Goal: Transaction & Acquisition: Purchase product/service

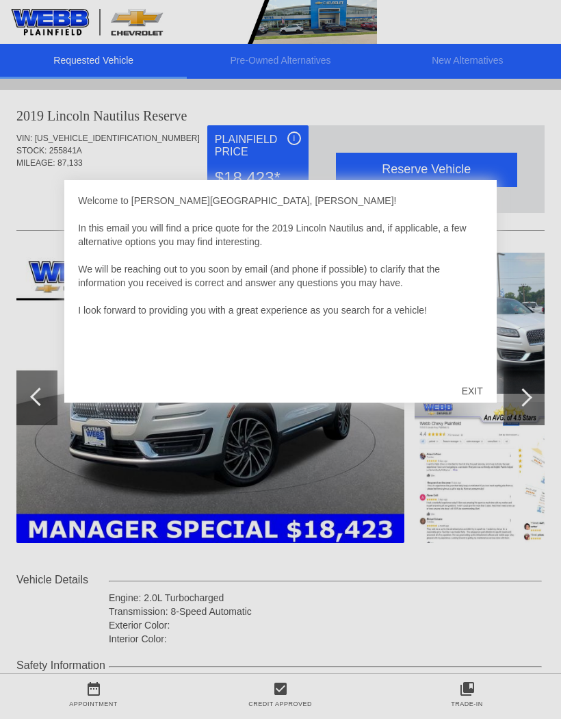
click at [483, 387] on div "EXIT" at bounding box center [472, 390] width 49 height 41
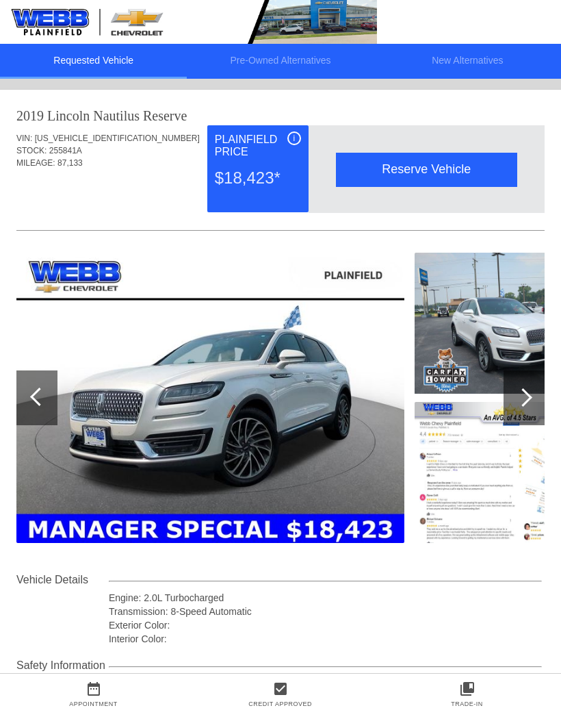
click at [303, 431] on img at bounding box center [210, 398] width 388 height 290
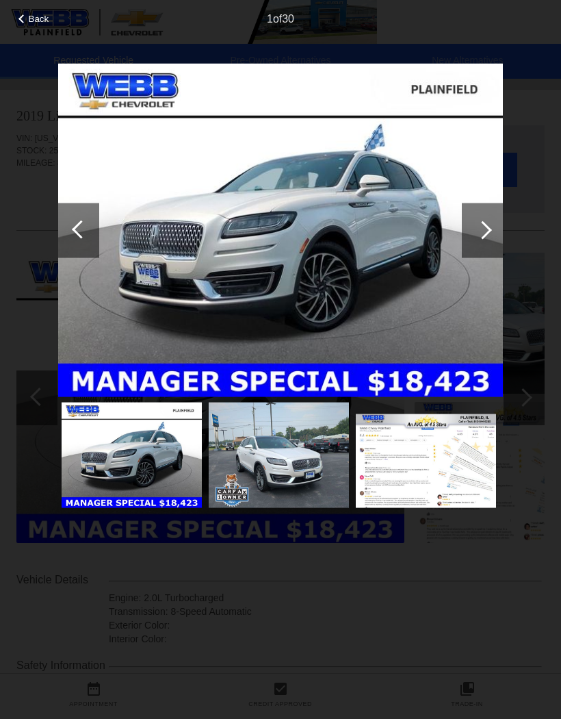
click at [483, 233] on div at bounding box center [483, 229] width 18 height 18
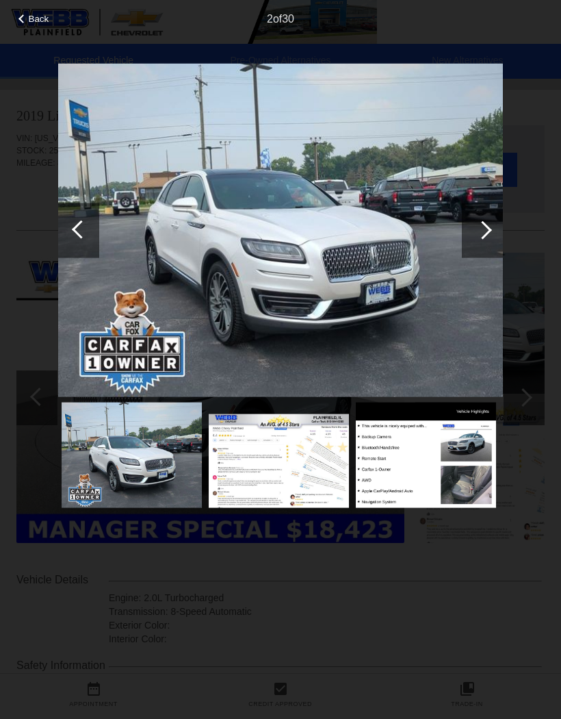
click at [492, 231] on div at bounding box center [482, 230] width 41 height 55
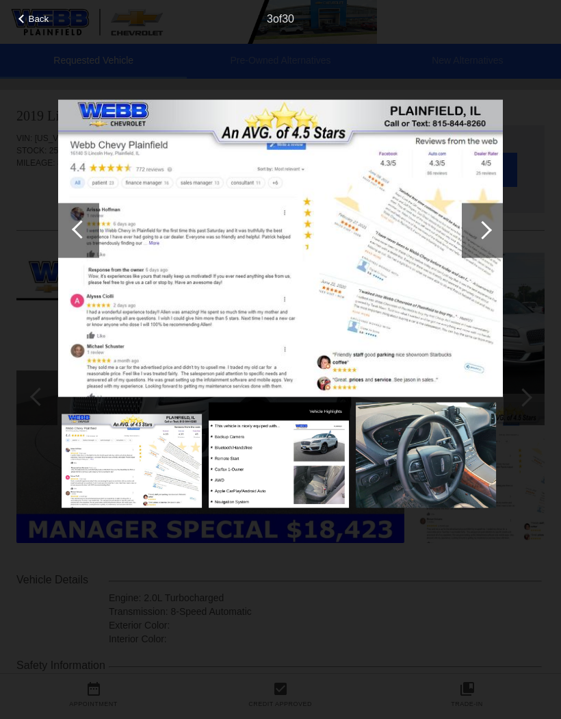
click at [486, 227] on div at bounding box center [483, 229] width 18 height 18
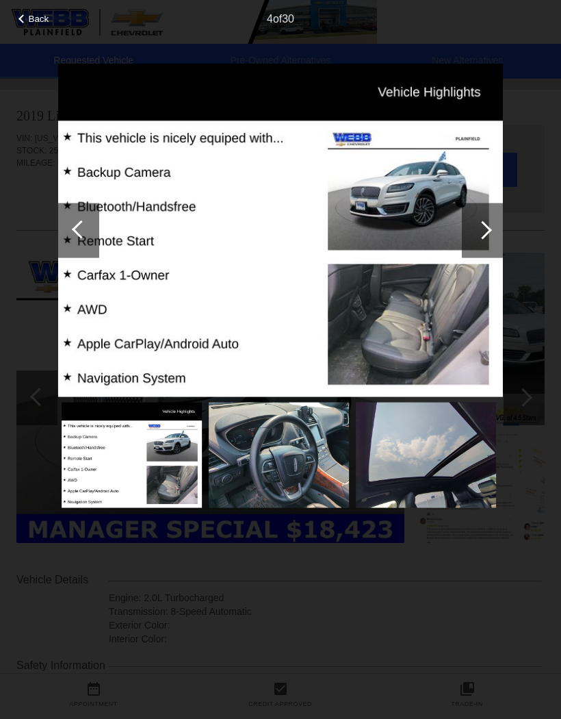
click at [486, 228] on div at bounding box center [483, 229] width 18 height 18
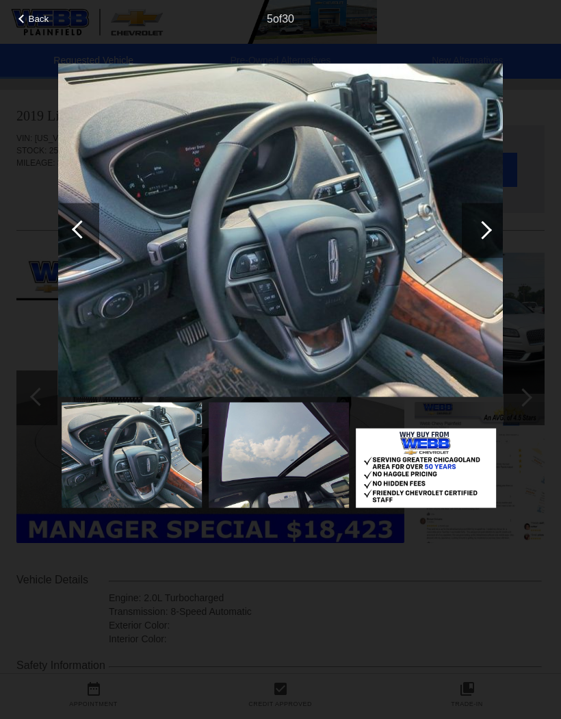
click at [489, 231] on div at bounding box center [483, 229] width 18 height 18
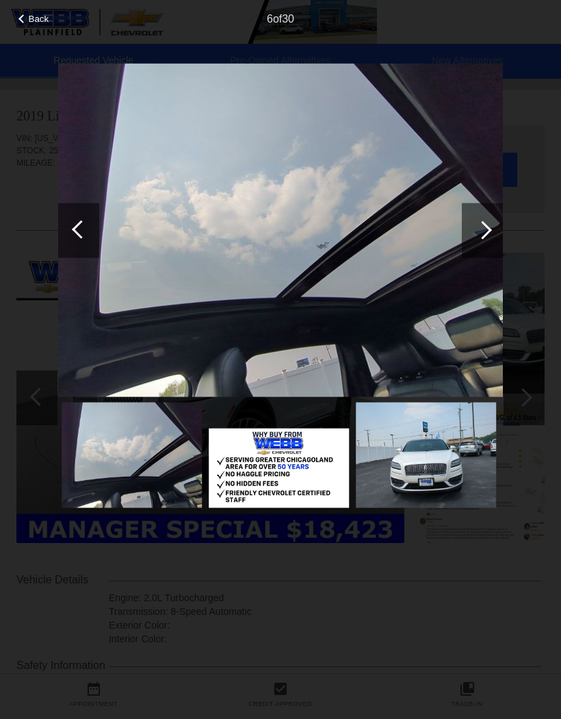
click at [489, 231] on div at bounding box center [483, 229] width 18 height 18
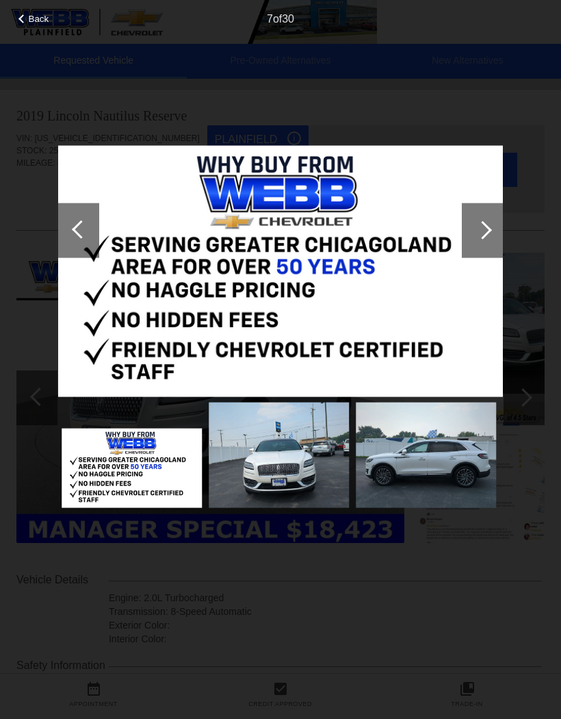
click at [487, 227] on div at bounding box center [483, 229] width 18 height 18
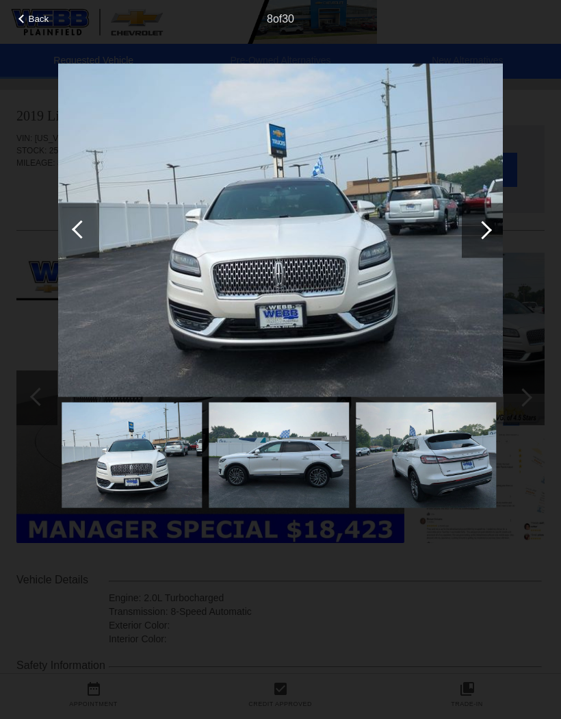
click at [488, 229] on div at bounding box center [483, 229] width 18 height 18
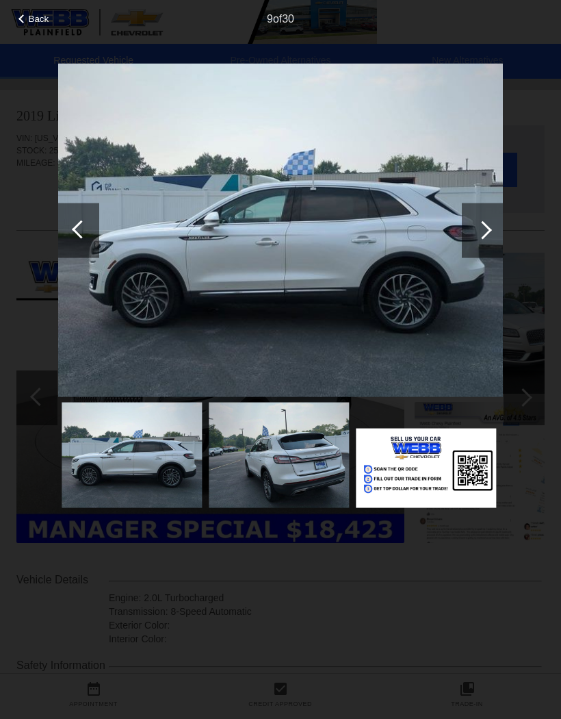
click at [491, 228] on div at bounding box center [482, 230] width 41 height 55
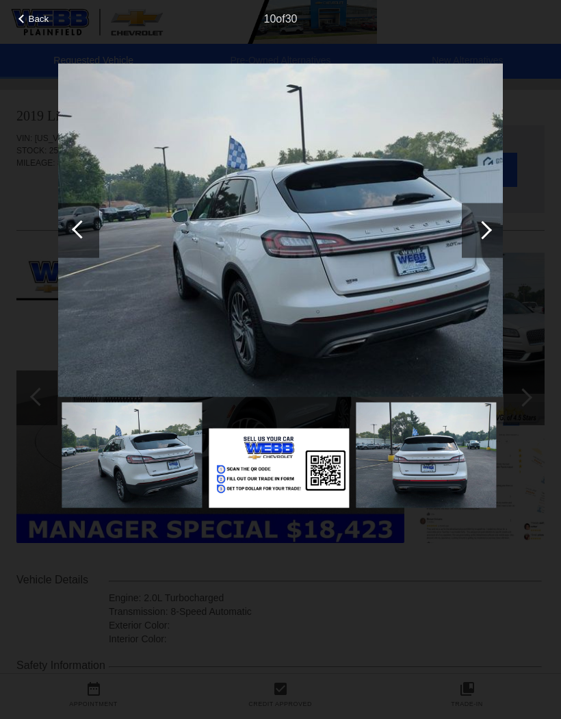
click at [486, 234] on div at bounding box center [483, 229] width 18 height 18
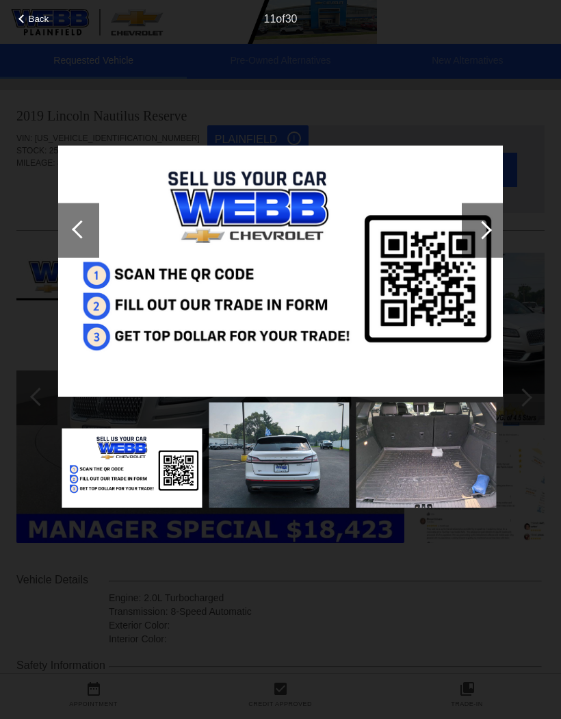
click at [486, 231] on div at bounding box center [483, 229] width 18 height 18
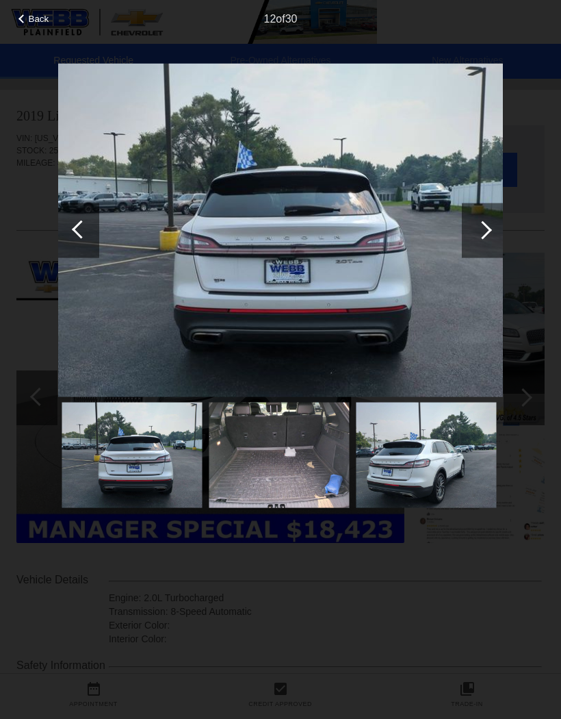
click at [484, 233] on div at bounding box center [483, 229] width 18 height 18
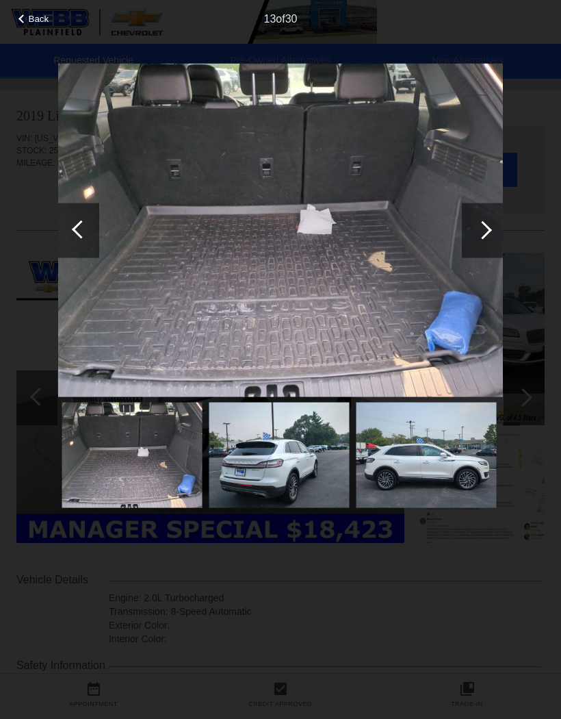
click at [482, 233] on div at bounding box center [483, 229] width 18 height 18
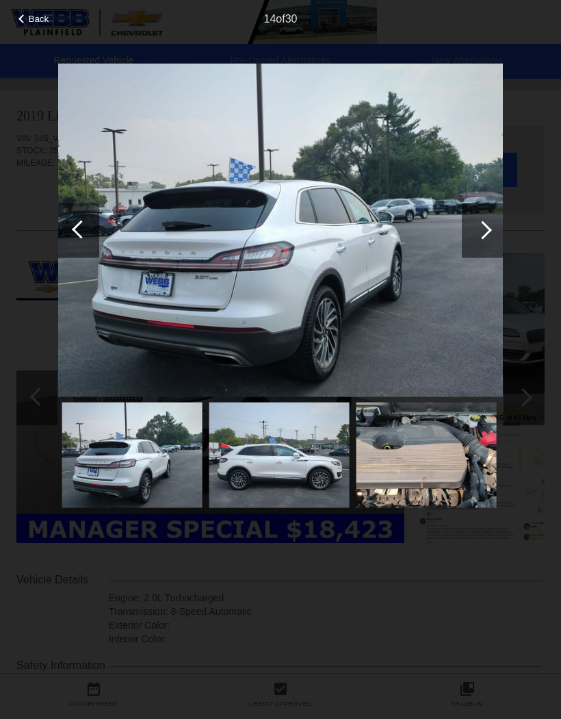
click at [483, 225] on div at bounding box center [483, 229] width 18 height 18
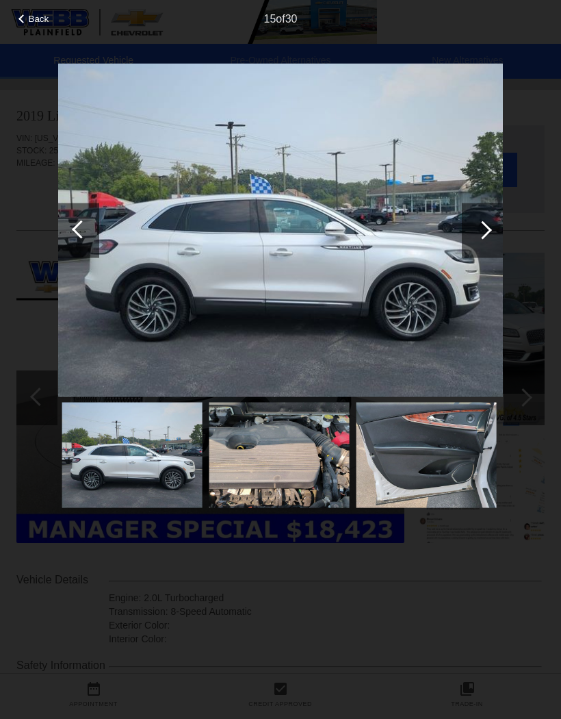
click at [481, 228] on div at bounding box center [483, 229] width 18 height 18
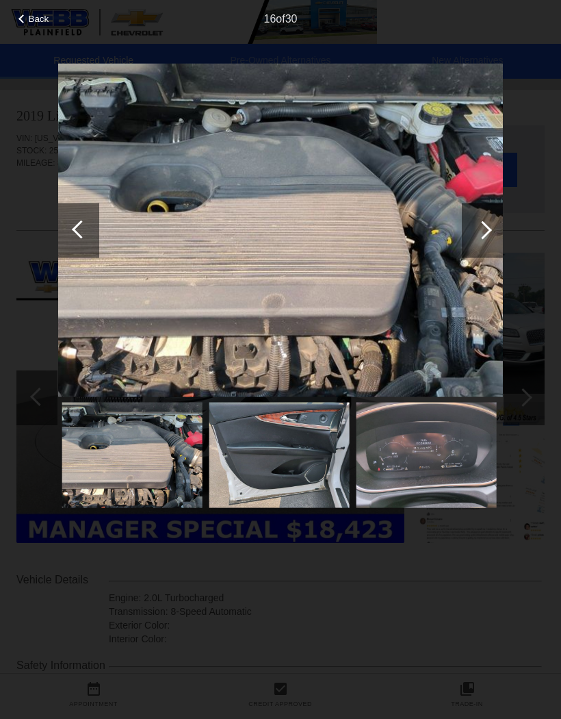
click at [472, 232] on div at bounding box center [482, 230] width 41 height 55
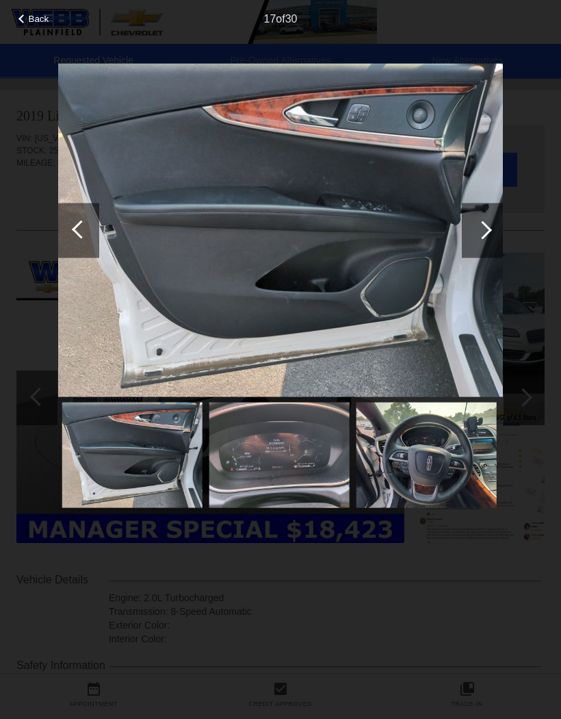
click at [474, 229] on div at bounding box center [482, 230] width 41 height 55
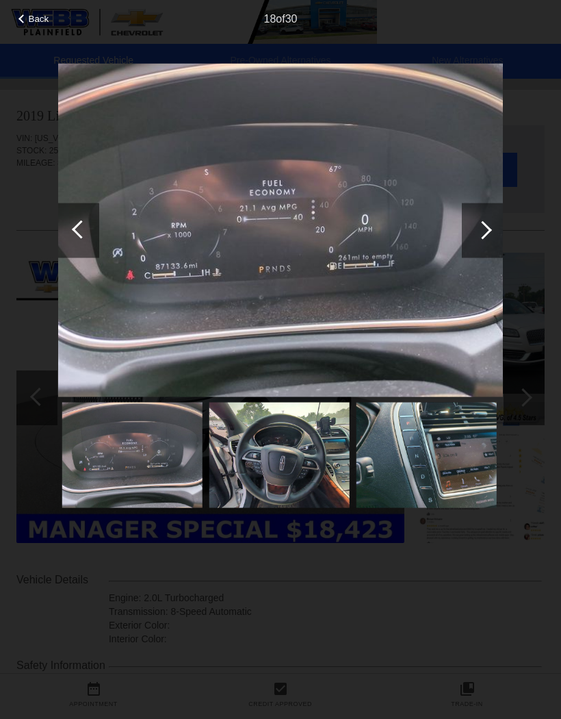
click at [479, 229] on div at bounding box center [483, 229] width 18 height 18
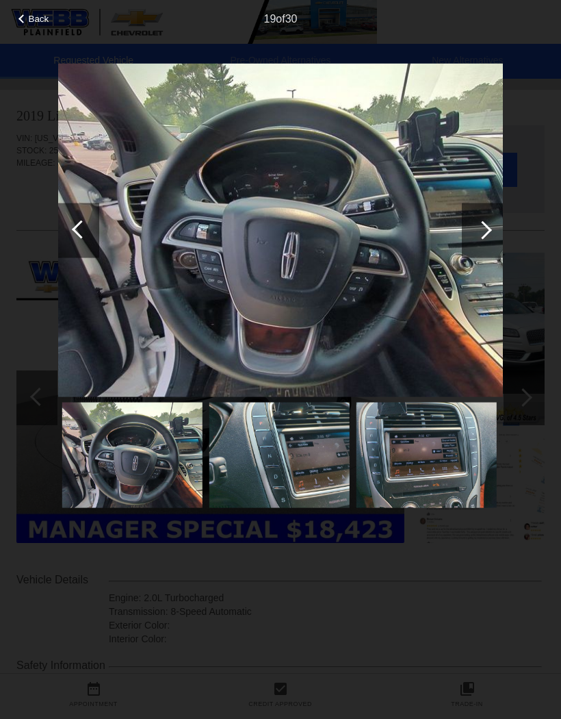
click at [487, 232] on div at bounding box center [483, 229] width 18 height 18
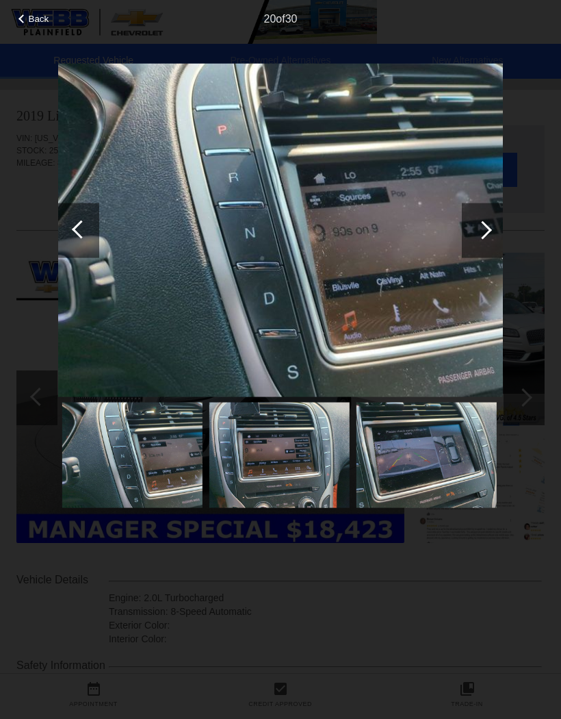
click at [77, 224] on div at bounding box center [81, 229] width 18 height 18
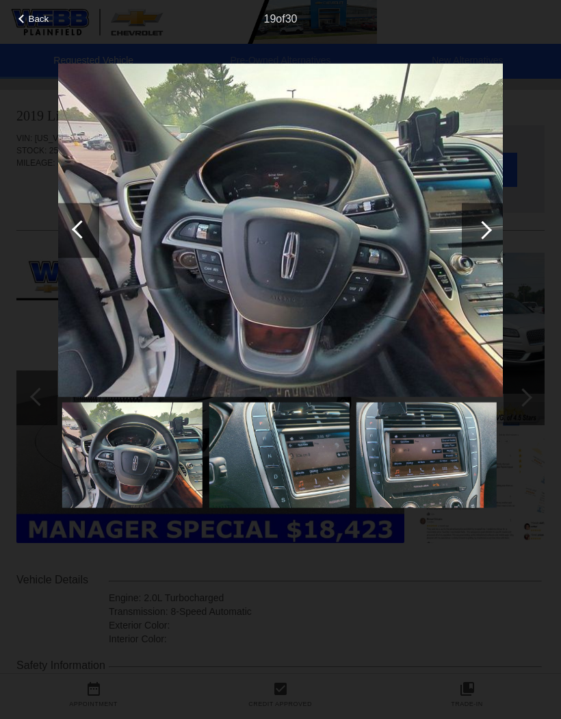
click at [490, 229] on div at bounding box center [483, 229] width 18 height 18
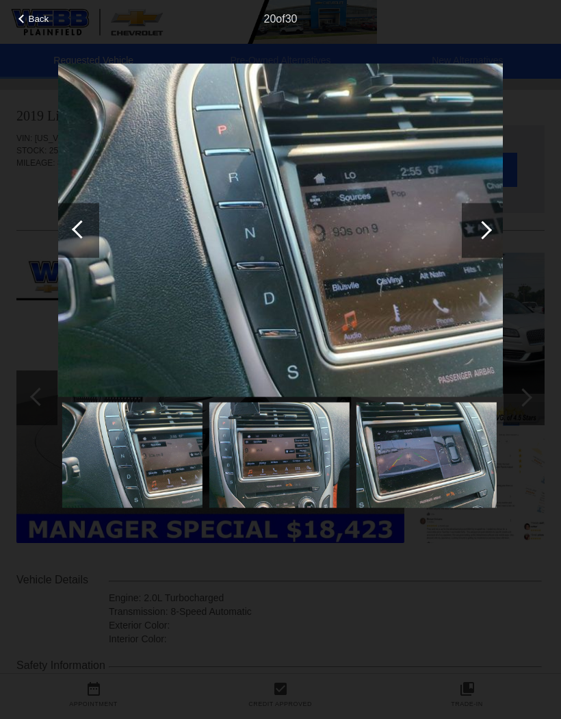
click at [482, 218] on div at bounding box center [482, 230] width 41 height 55
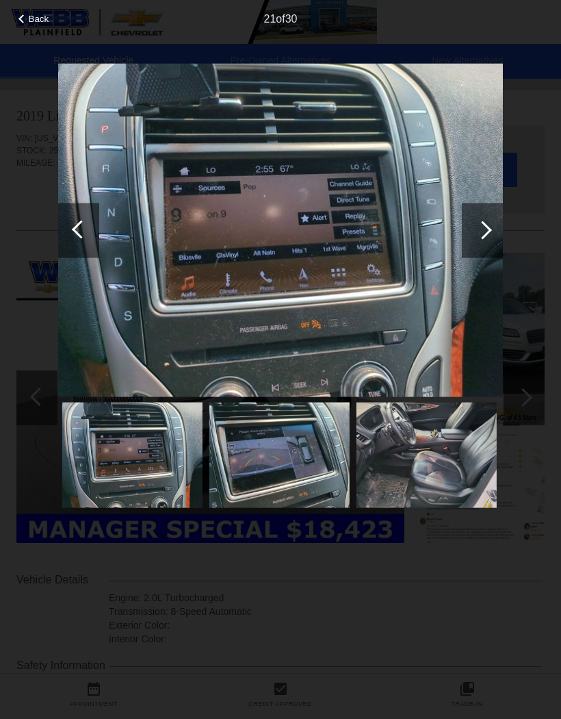
click at [484, 223] on div at bounding box center [483, 229] width 18 height 18
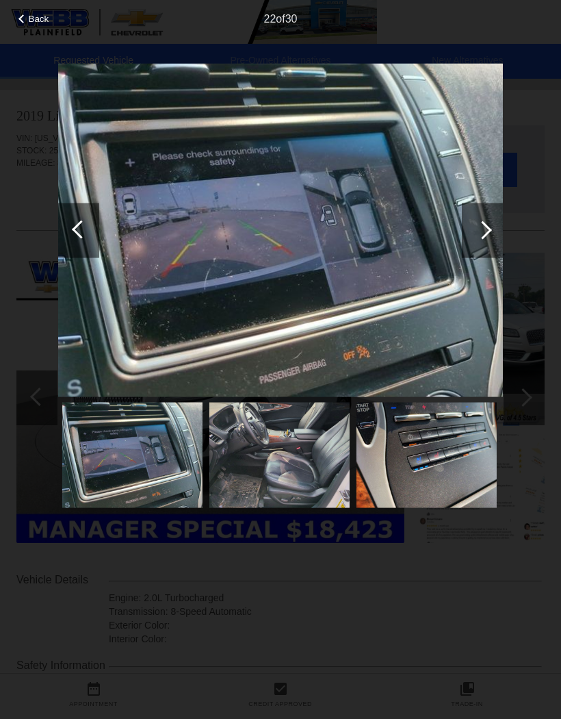
click at [483, 223] on div at bounding box center [483, 229] width 18 height 18
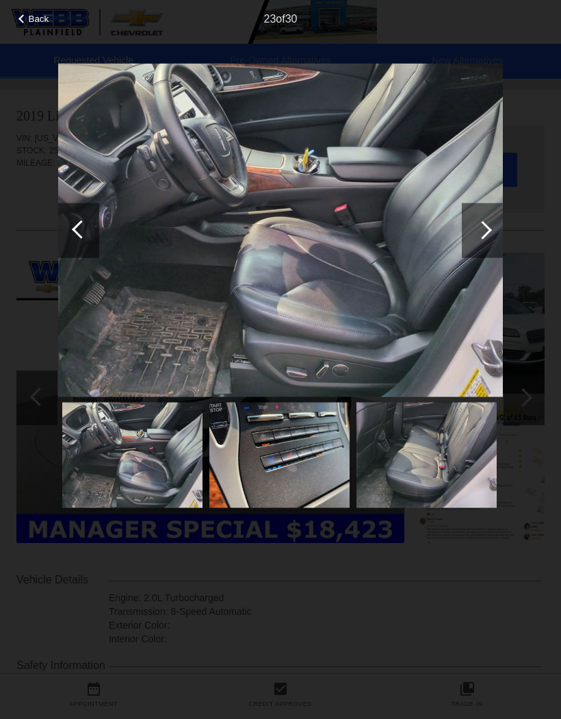
click at [480, 220] on div at bounding box center [482, 230] width 41 height 55
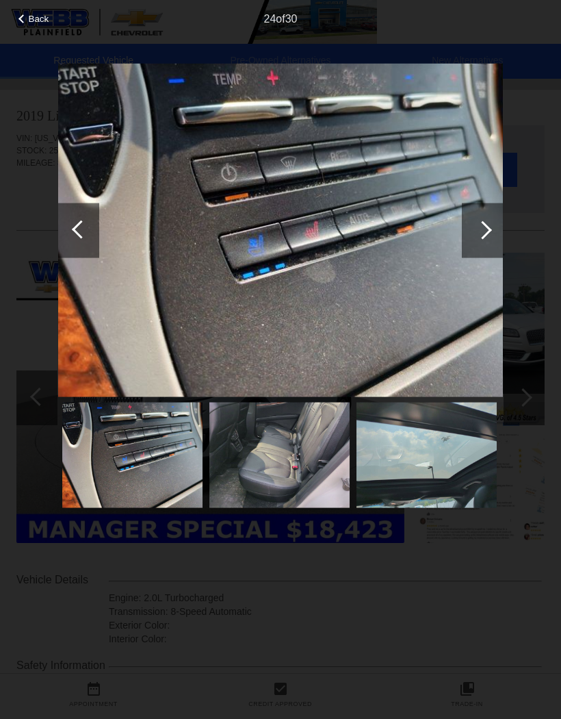
click at [483, 222] on div at bounding box center [483, 229] width 18 height 18
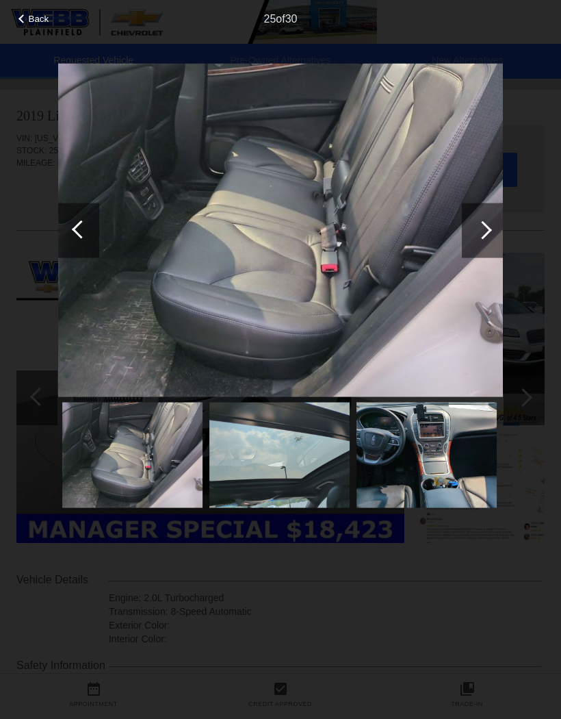
click at [478, 222] on div at bounding box center [482, 230] width 41 height 55
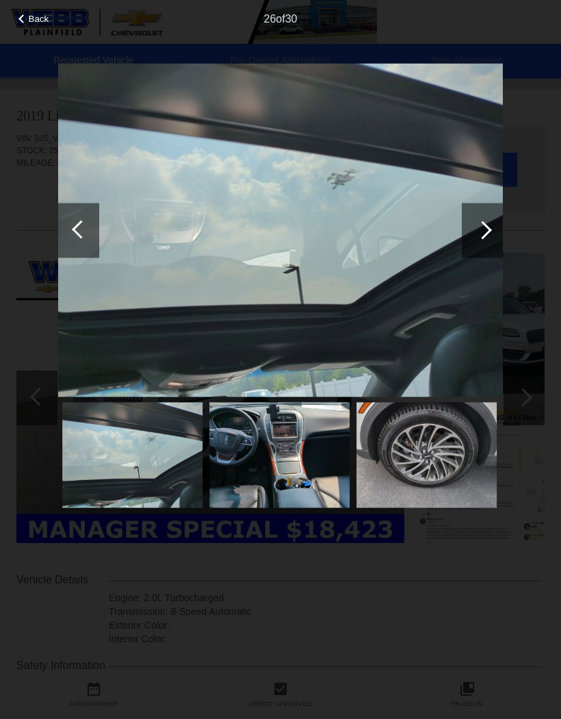
click at [479, 222] on div at bounding box center [482, 230] width 41 height 55
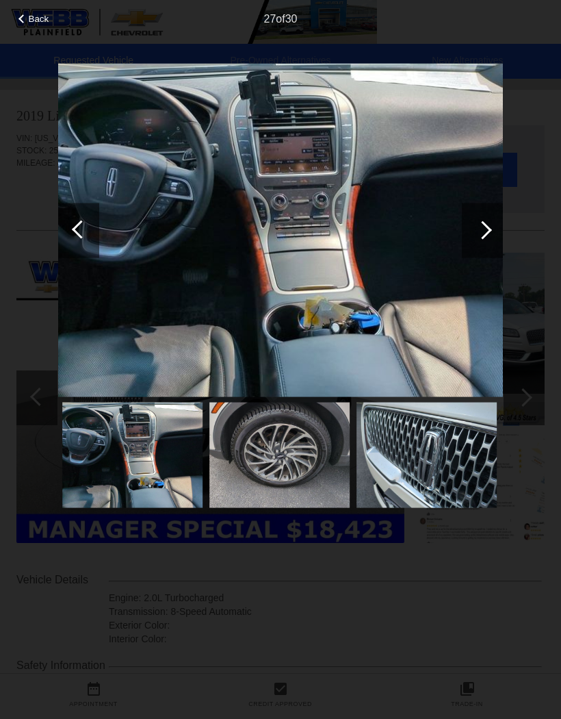
click at [62, 218] on div at bounding box center [78, 230] width 41 height 55
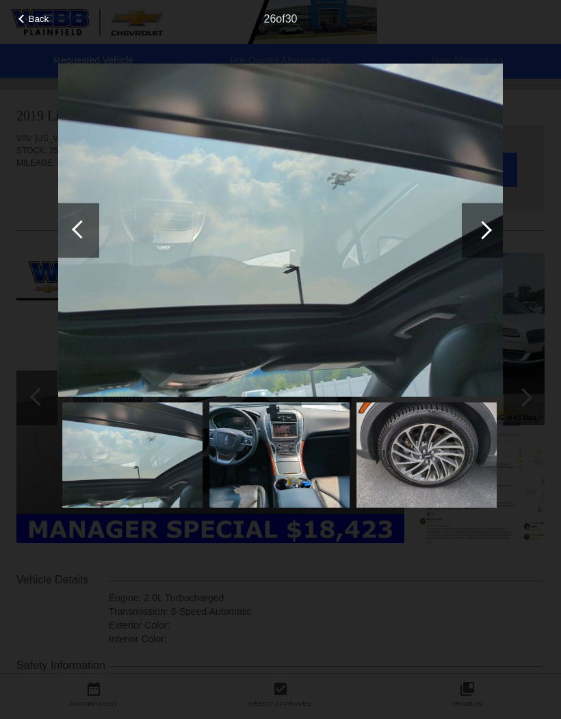
click at [481, 224] on div at bounding box center [483, 229] width 18 height 18
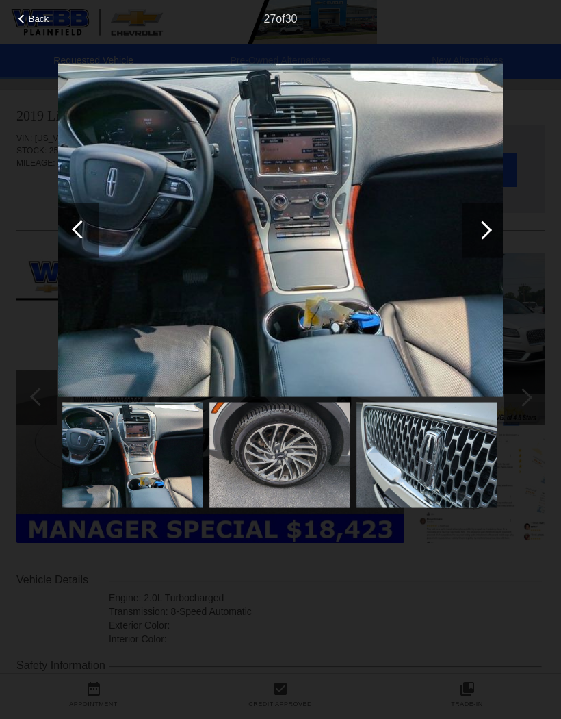
click at [487, 231] on div at bounding box center [483, 229] width 18 height 18
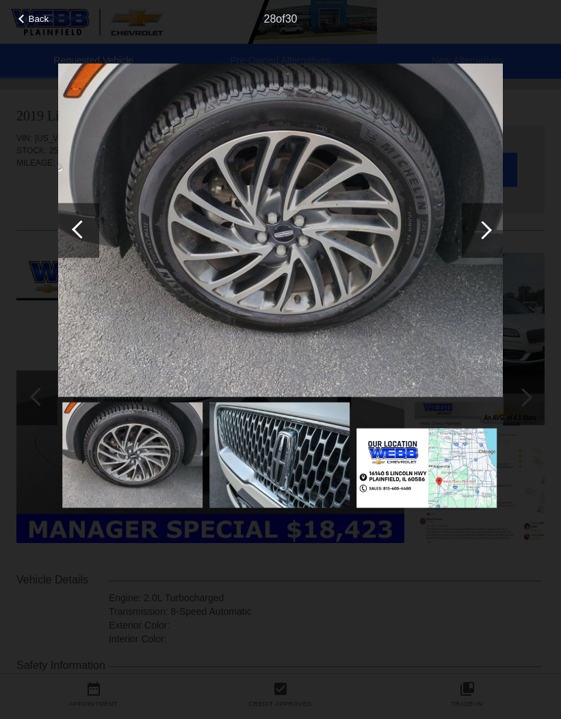
click at [486, 227] on div at bounding box center [483, 229] width 18 height 18
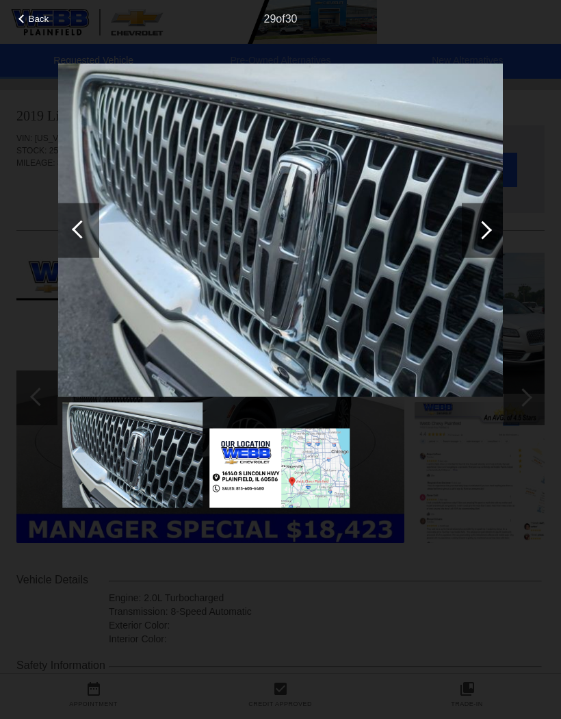
click at [482, 238] on div at bounding box center [483, 229] width 18 height 18
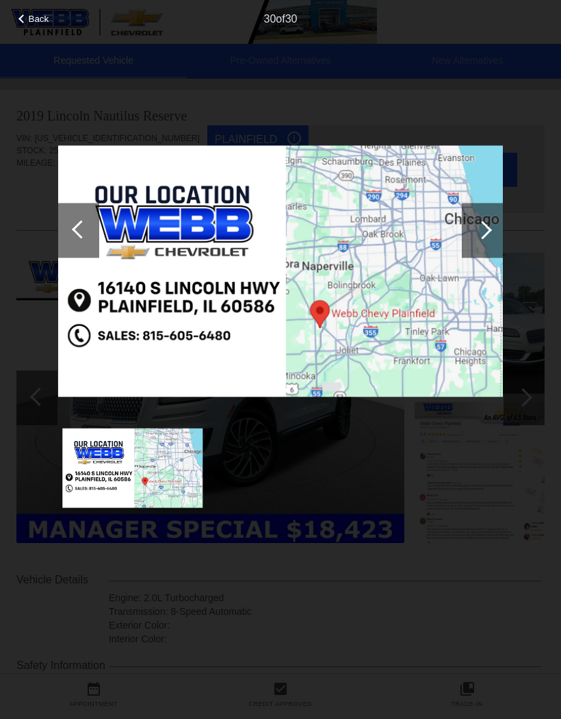
click at [480, 239] on div at bounding box center [482, 230] width 41 height 55
click at [483, 238] on div at bounding box center [483, 229] width 18 height 18
click at [485, 236] on div at bounding box center [483, 229] width 18 height 18
click at [42, 24] on span "Back" at bounding box center [39, 19] width 21 height 10
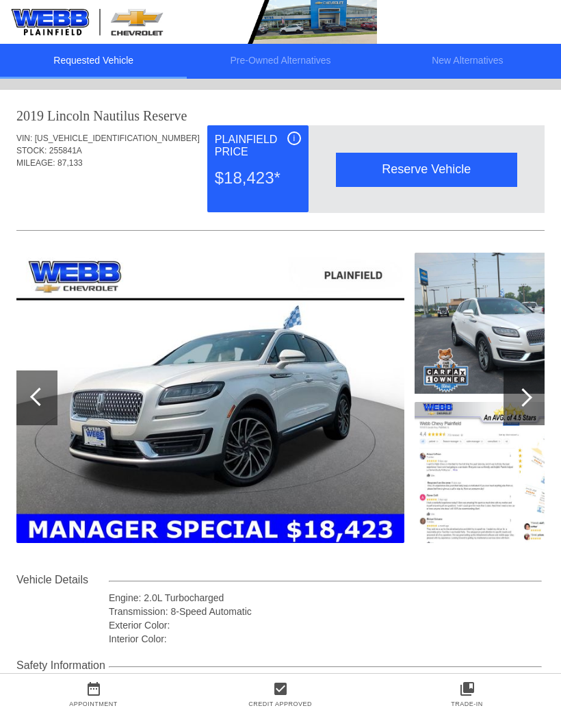
click at [301, 62] on li "Pre-Owned Alternatives" at bounding box center [280, 61] width 187 height 35
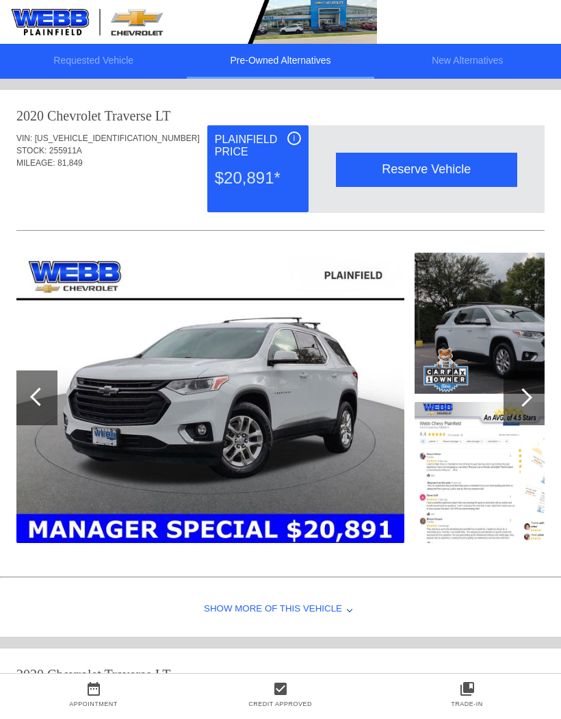
click at [321, 57] on li "Pre-Owned Alternatives" at bounding box center [280, 61] width 187 height 35
click at [316, 59] on li "Pre-Owned Alternatives" at bounding box center [280, 61] width 187 height 35
click at [115, 62] on li "Requested Vehicle" at bounding box center [93, 61] width 187 height 35
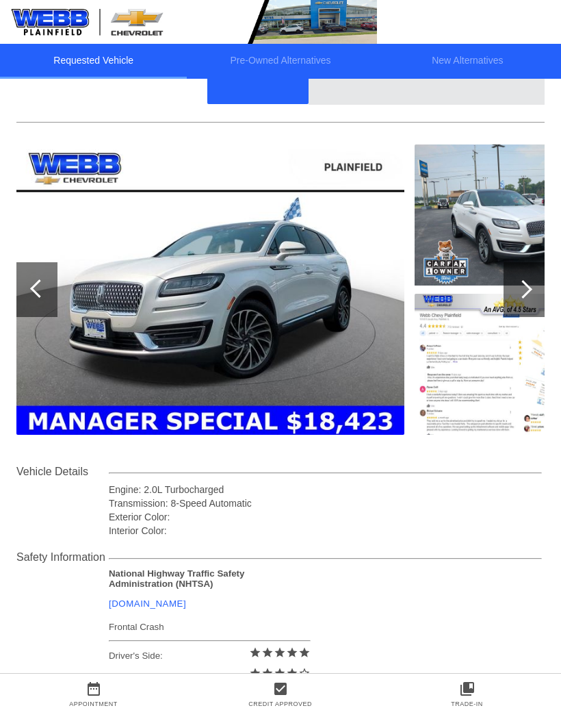
scroll to position [108, 1]
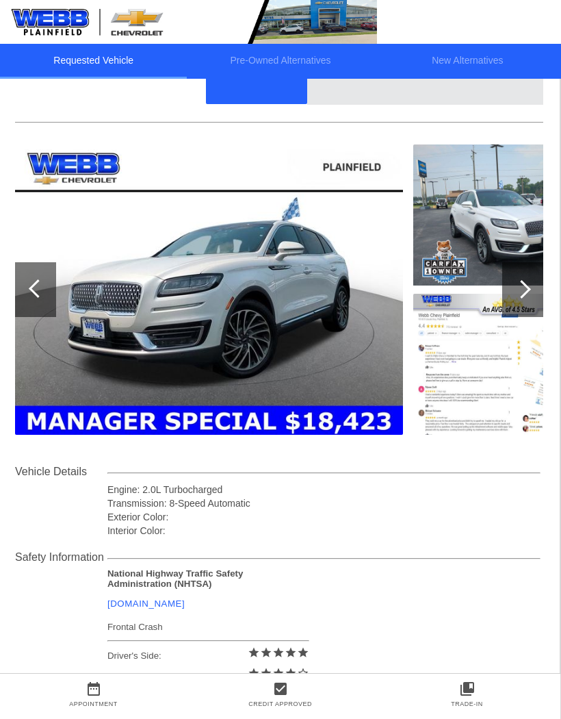
click at [519, 290] on div at bounding box center [522, 289] width 18 height 18
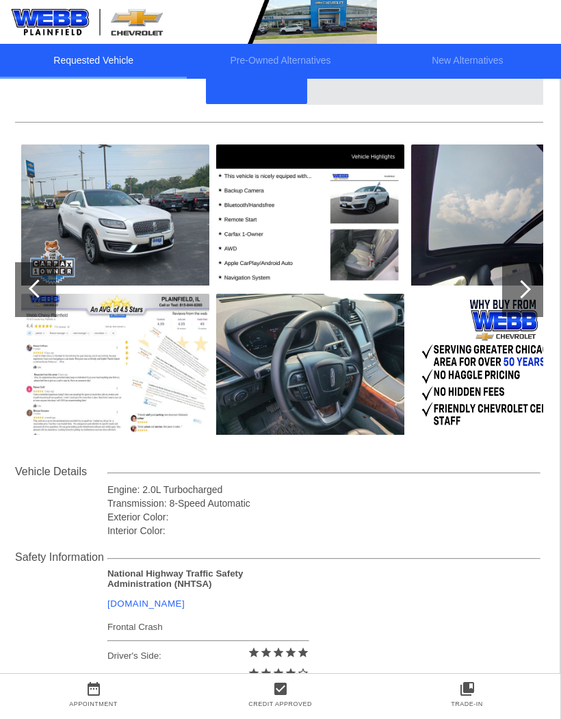
click at [529, 294] on div at bounding box center [523, 289] width 41 height 55
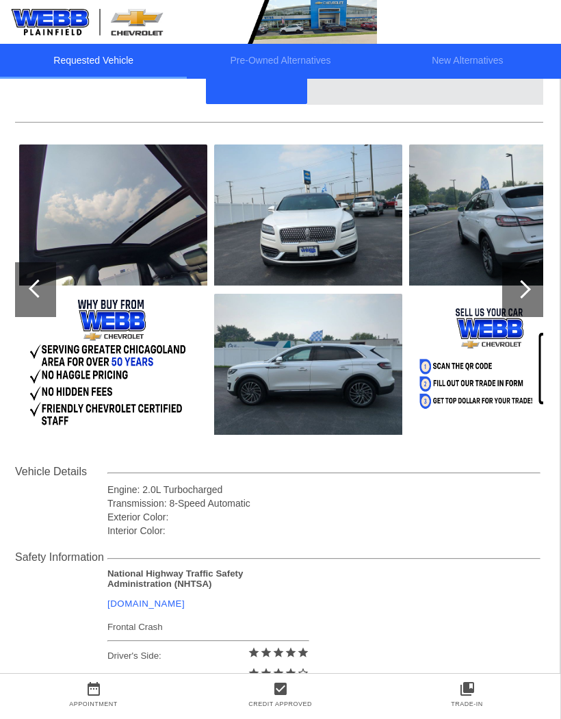
click at [316, 235] on img at bounding box center [308, 214] width 188 height 141
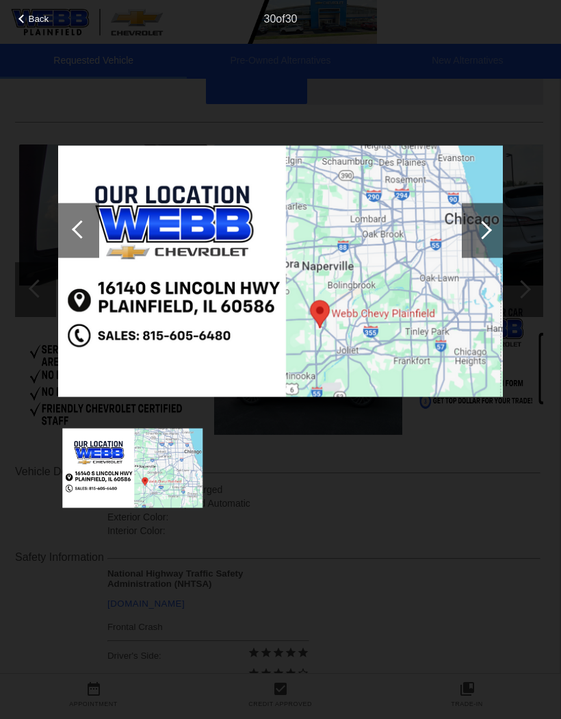
click at [492, 229] on div at bounding box center [482, 230] width 41 height 55
click at [491, 231] on div at bounding box center [482, 230] width 41 height 55
click at [483, 230] on div at bounding box center [483, 229] width 18 height 18
click at [490, 238] on div at bounding box center [482, 230] width 41 height 55
click at [83, 229] on div at bounding box center [81, 229] width 18 height 18
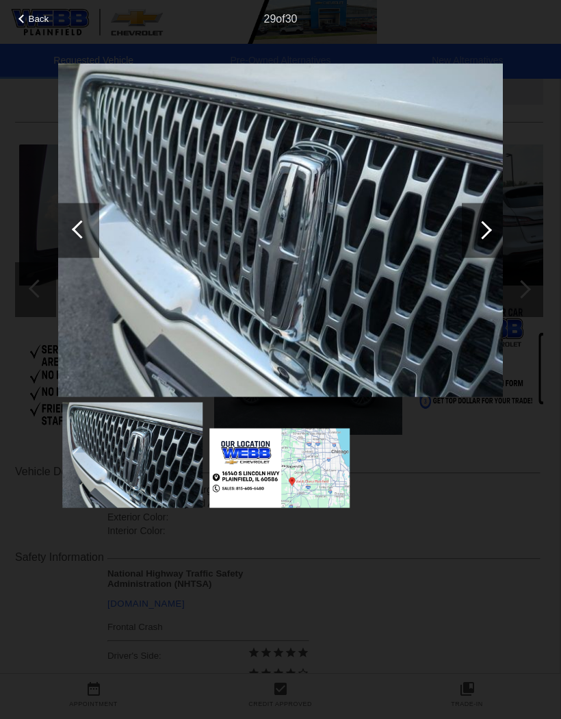
click at [78, 242] on div at bounding box center [78, 230] width 41 height 55
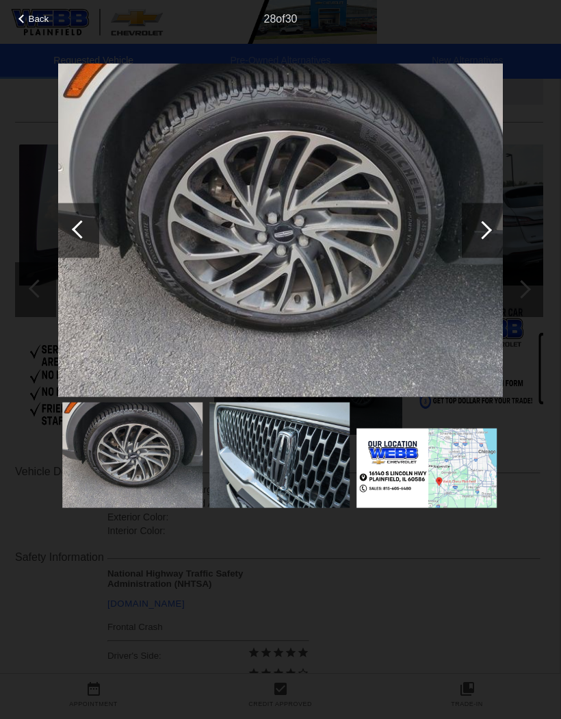
click at [80, 233] on div at bounding box center [81, 229] width 18 height 18
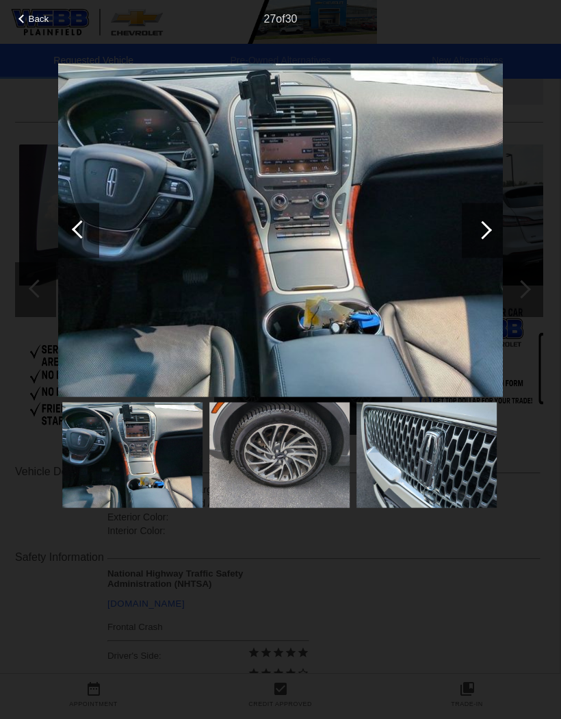
click at [71, 228] on div at bounding box center [78, 230] width 41 height 55
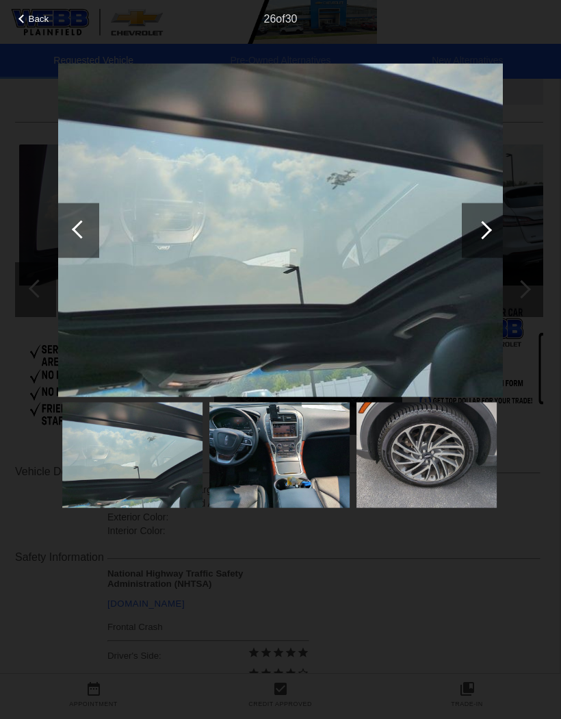
click at [483, 230] on div at bounding box center [483, 229] width 18 height 18
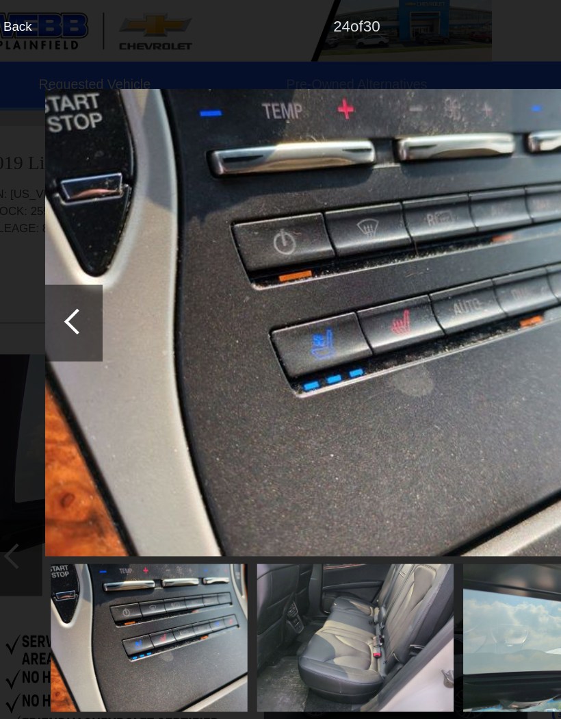
scroll to position [0, 0]
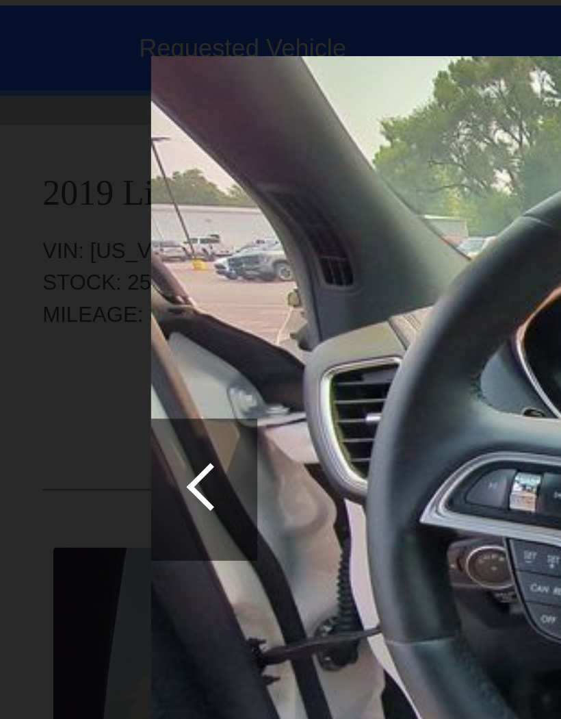
click at [82, 220] on div at bounding box center [81, 229] width 18 height 18
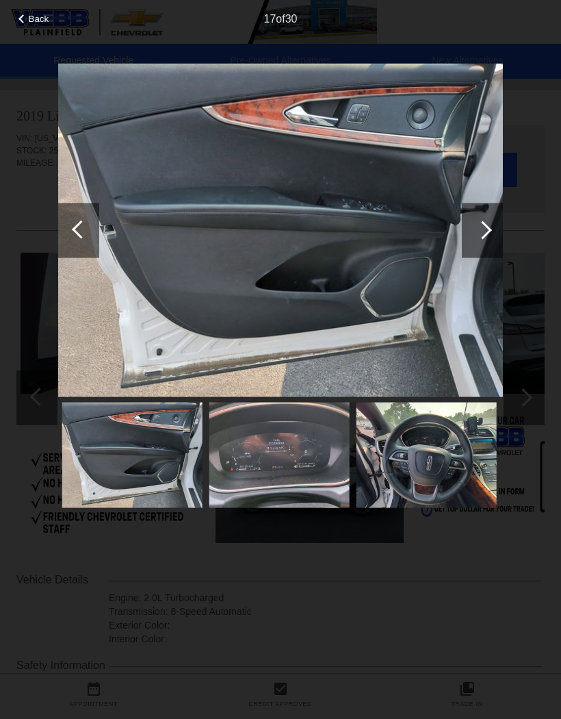
click at [87, 223] on div at bounding box center [78, 230] width 41 height 55
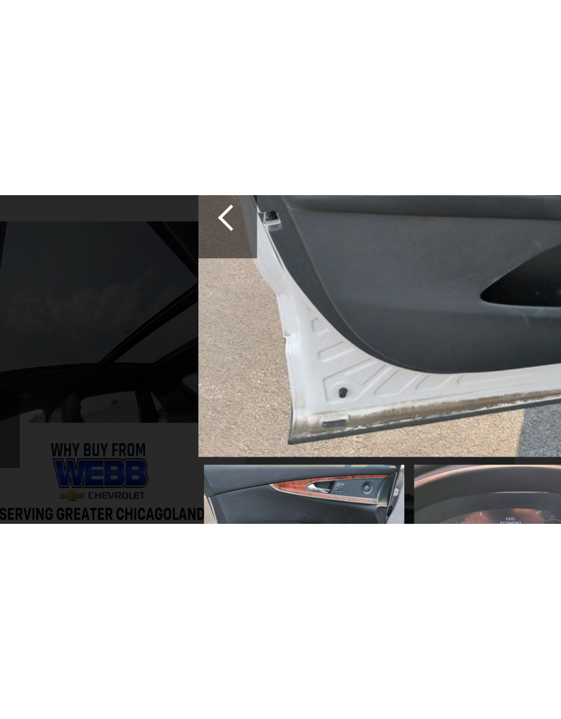
scroll to position [21, 1]
